Goal: Navigation & Orientation: Find specific page/section

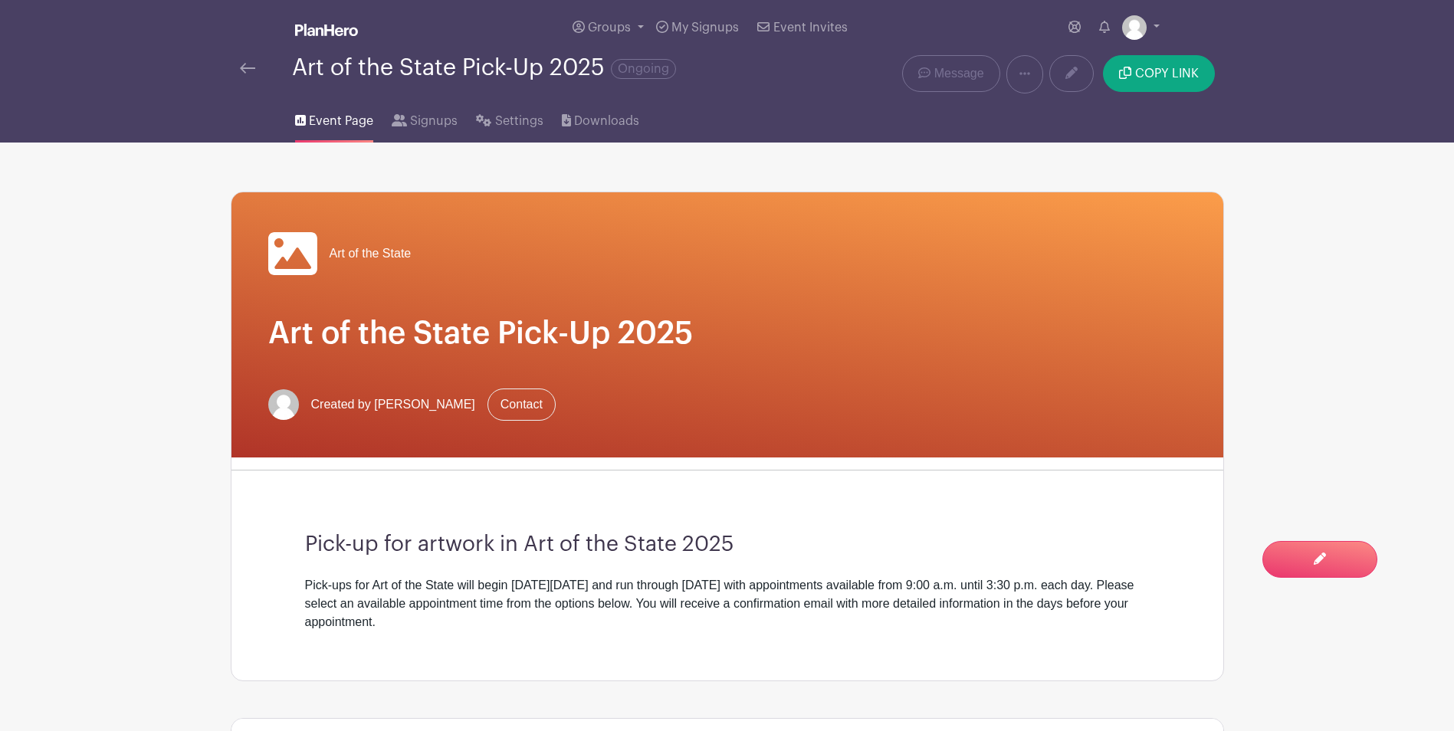
click at [248, 67] on img at bounding box center [247, 68] width 15 height 11
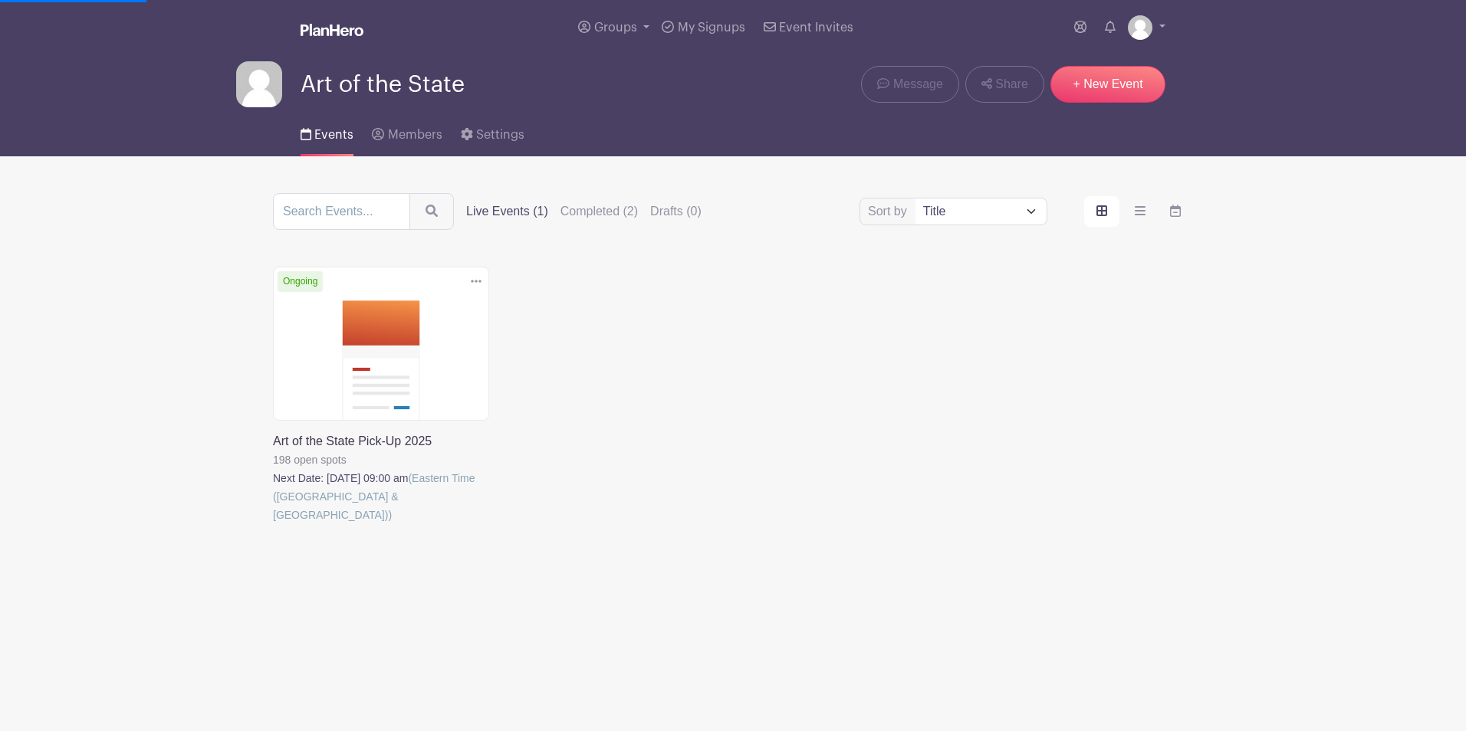
click at [273, 524] on link at bounding box center [273, 524] width 0 height 0
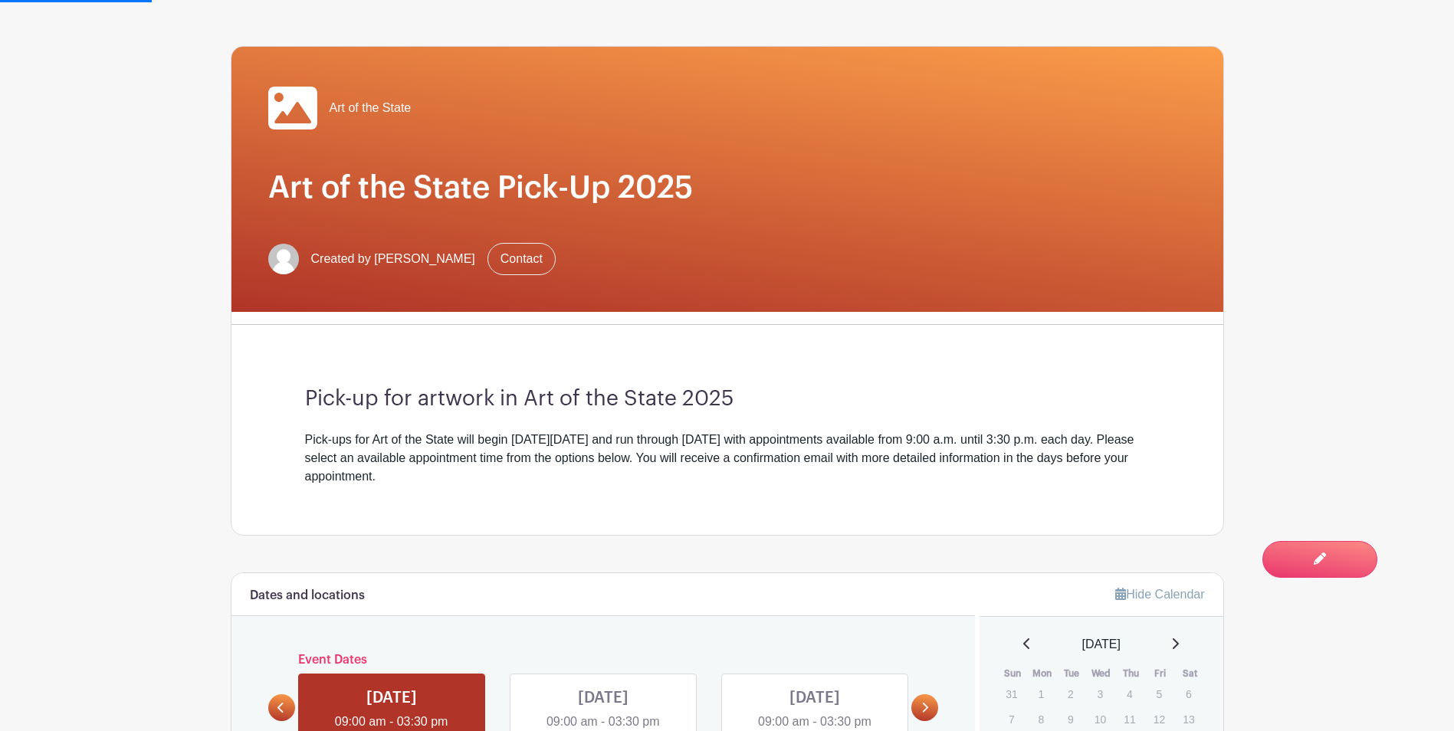
scroll to position [383, 0]
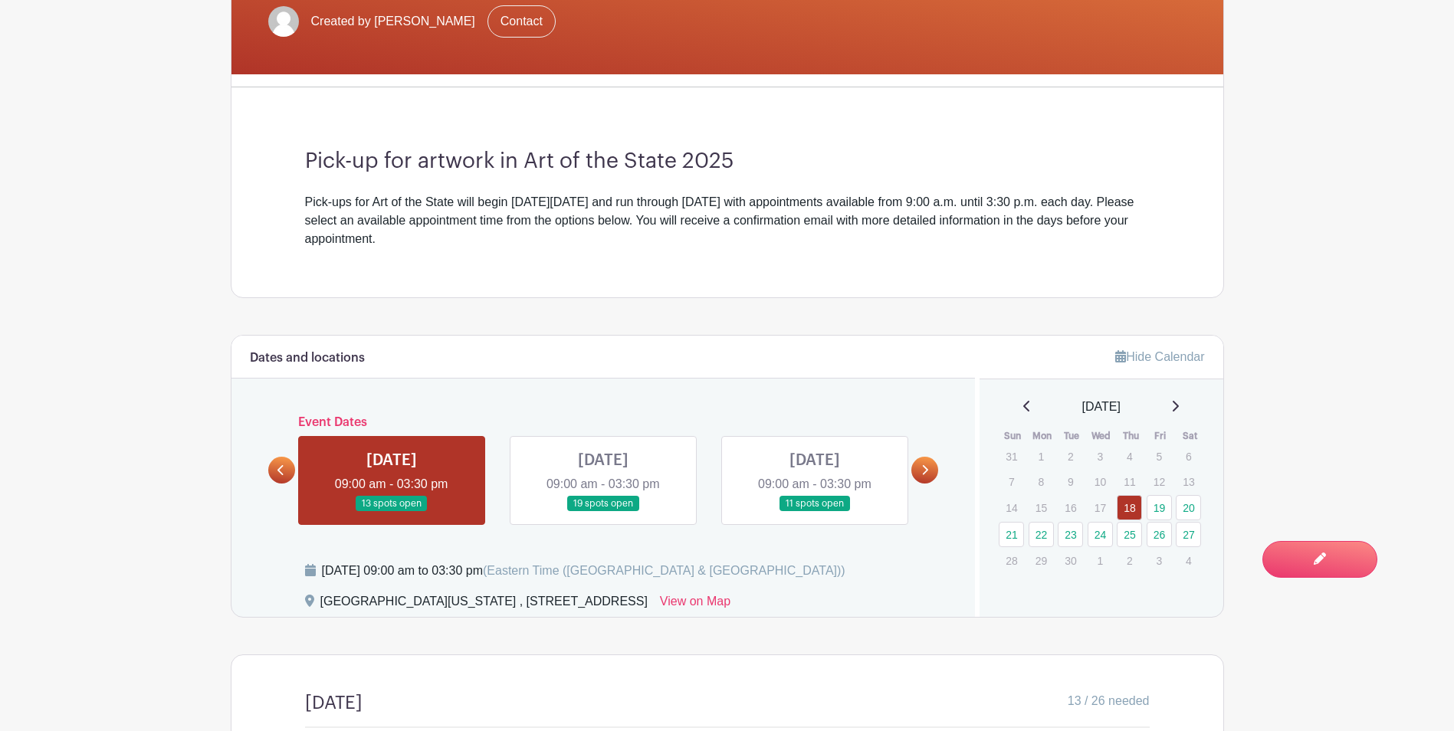
click at [931, 468] on link at bounding box center [925, 470] width 27 height 27
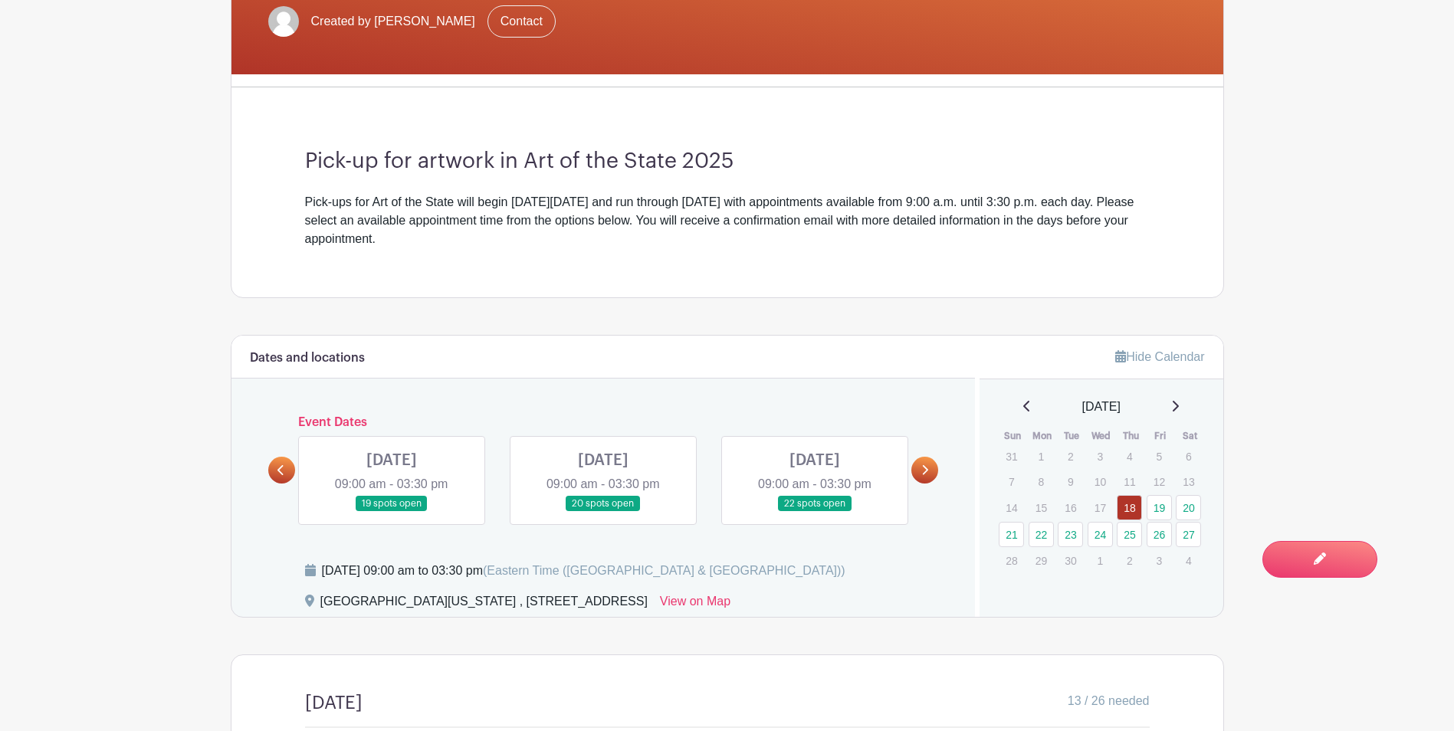
click at [927, 468] on icon at bounding box center [925, 470] width 7 height 11
click at [914, 464] on link at bounding box center [925, 470] width 27 height 27
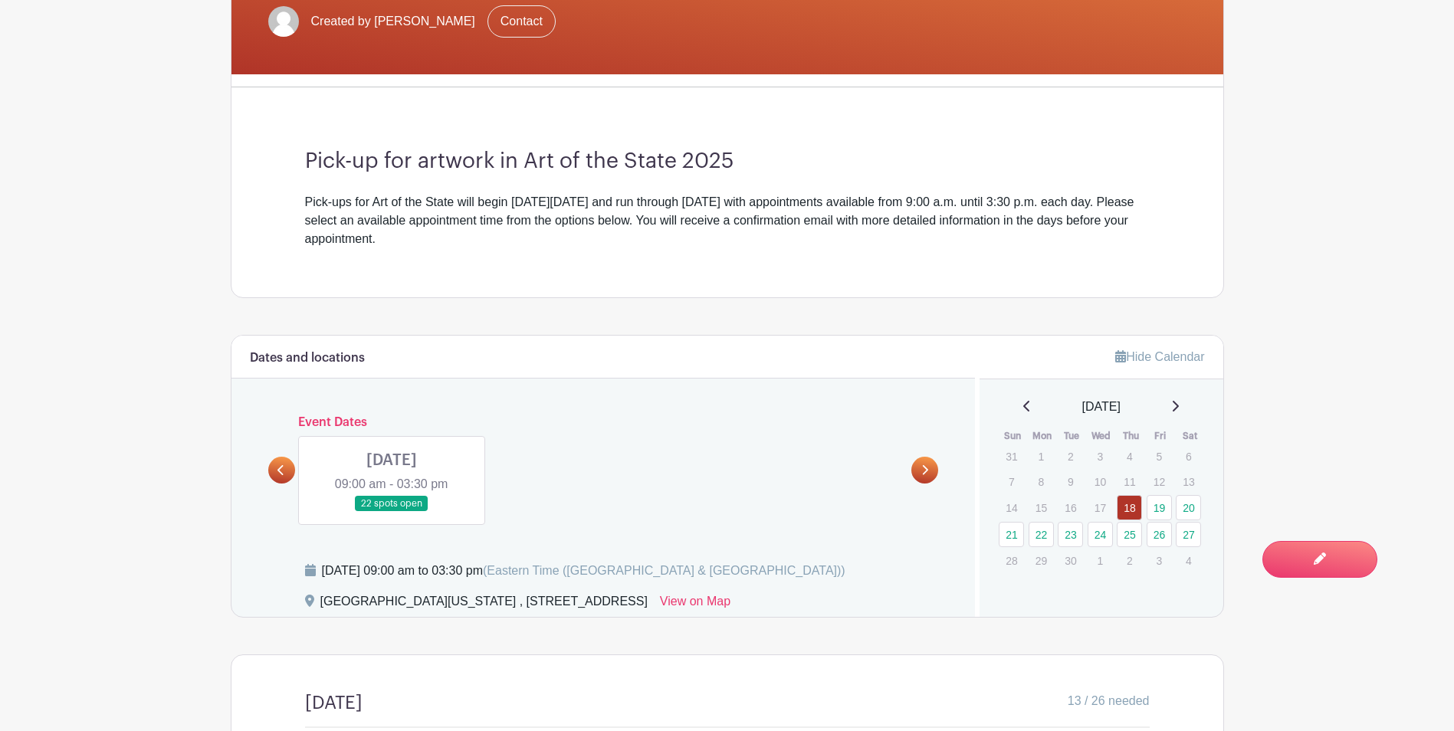
click at [269, 467] on div "Dates and locations Event Dates [DATE] 09:00 am - 03:30 pm 13 spots open [DATE]…" at bounding box center [604, 476] width 744 height 281
click at [277, 470] on link at bounding box center [281, 470] width 27 height 27
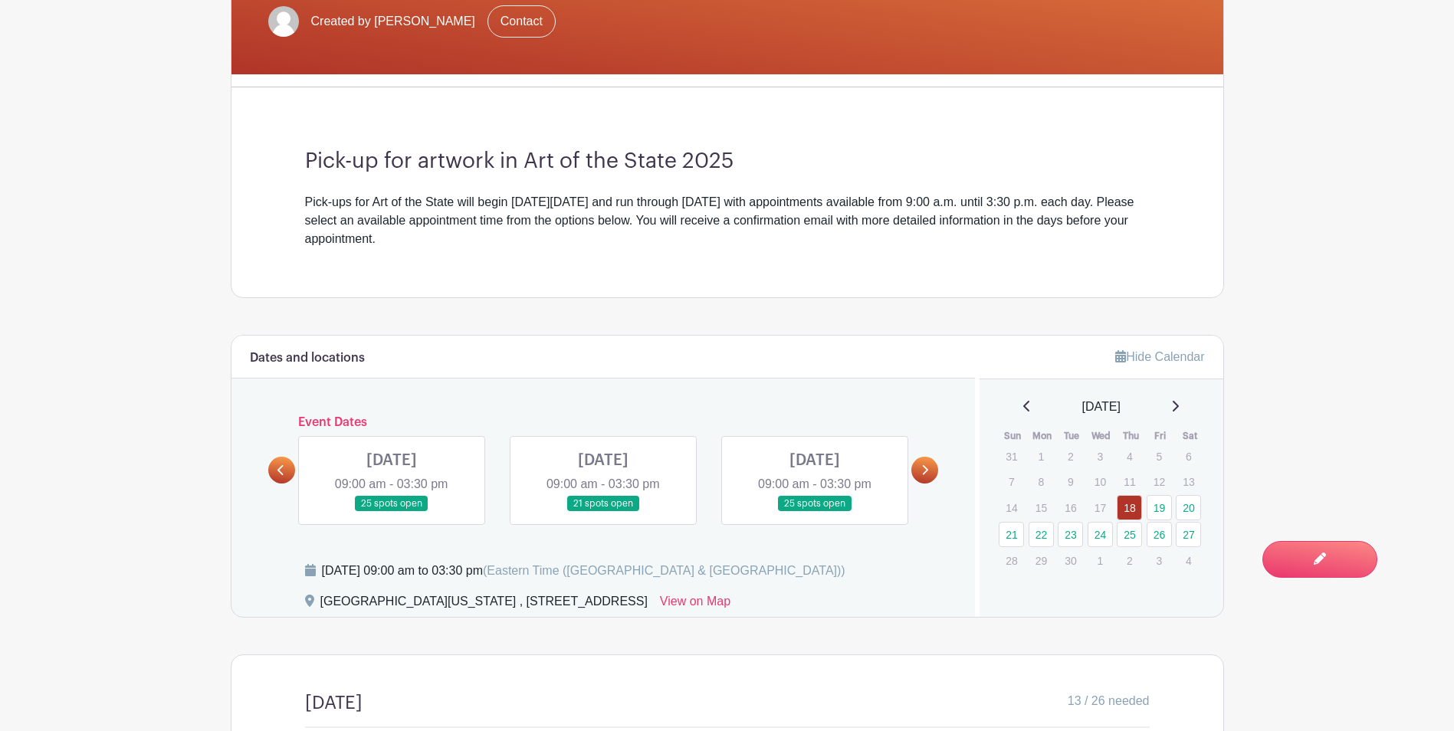
click at [278, 470] on icon at bounding box center [281, 470] width 7 height 11
